Goal: Task Accomplishment & Management: Manage account settings

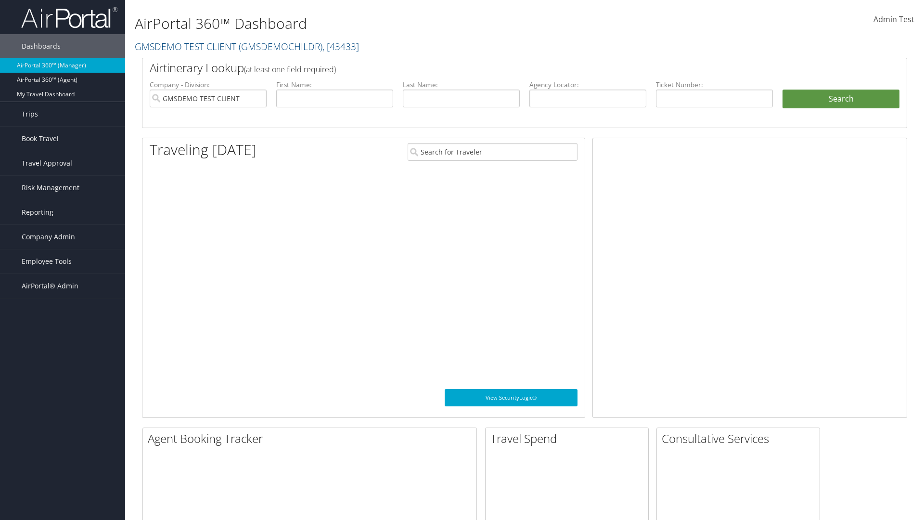
click at [63, 237] on span "Company Admin" at bounding box center [48, 237] width 53 height 24
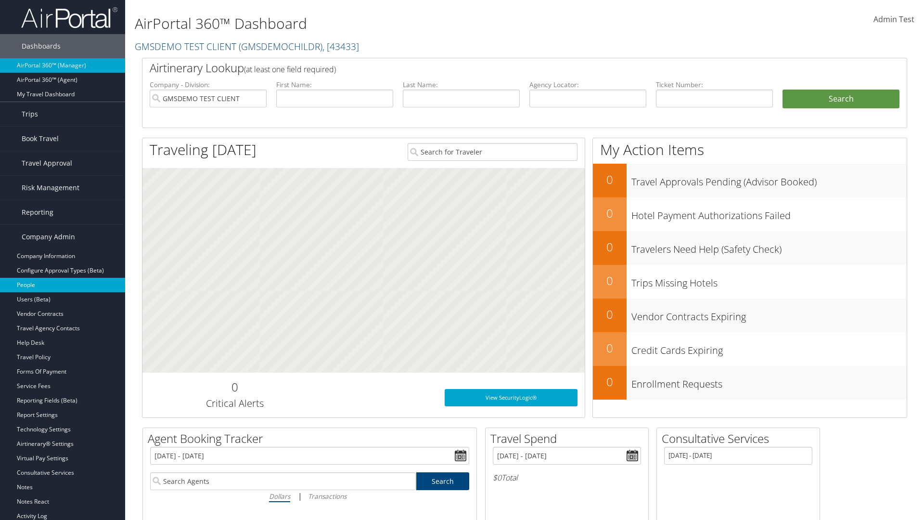
click at [63, 285] on link "People" at bounding box center [62, 285] width 125 height 14
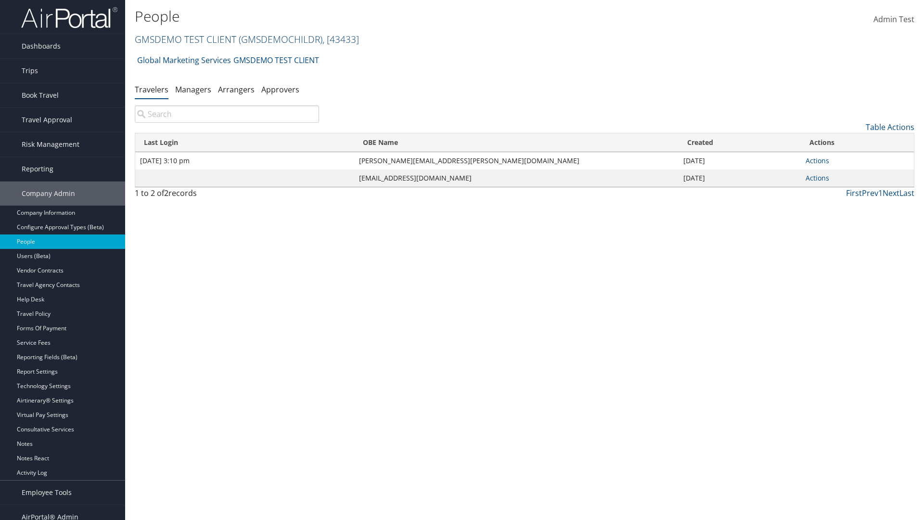
click at [185, 39] on link "GMSDEMO TEST CLIENT ( GMSDEMOCHILDR ) , [ 43433 ]" at bounding box center [247, 39] width 224 height 13
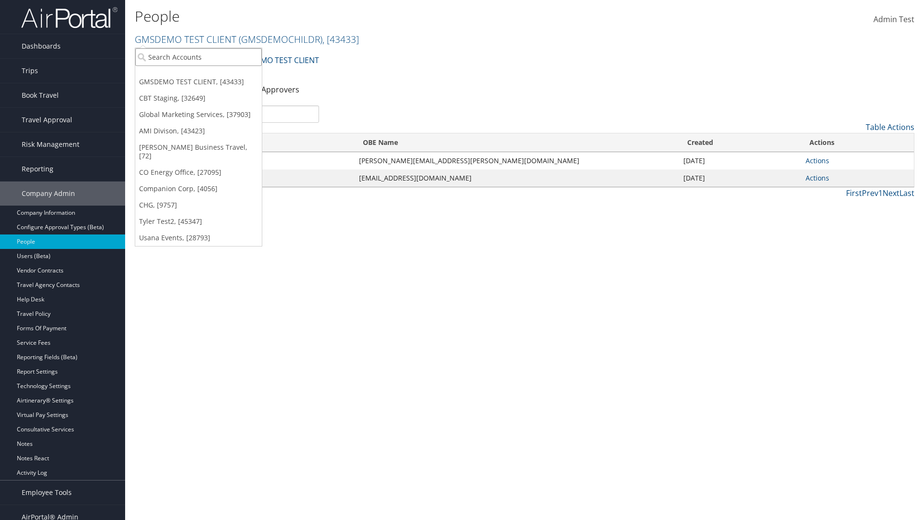
click at [198, 57] on input "search" at bounding box center [198, 57] width 127 height 18
type input "Global Marketing Services"
click at [207, 75] on div "Global Marketing Services (301946), [37903]" at bounding box center [207, 74] width 155 height 9
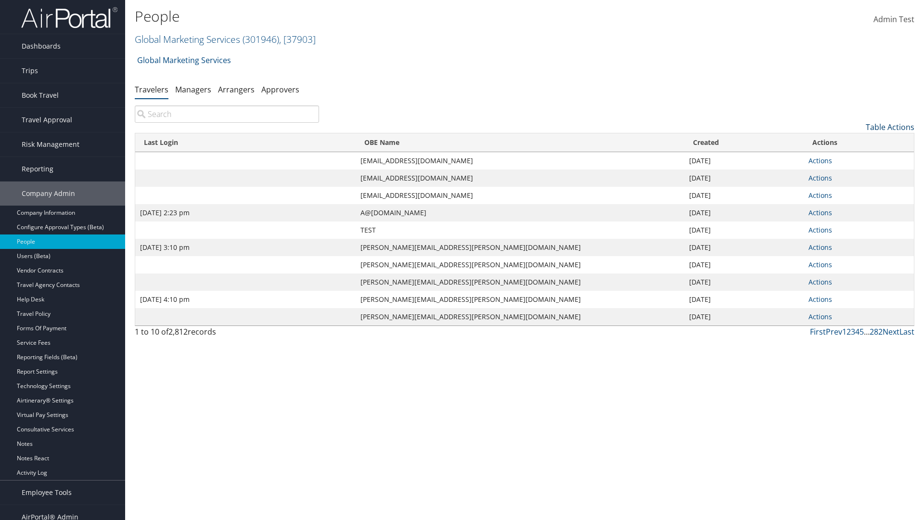
click at [889, 127] on link "Table Actions" at bounding box center [889, 127] width 49 height 11
click at [850, 175] on link "Column Visibility" at bounding box center [850, 174] width 127 height 16
